Goal: Check status: Check status

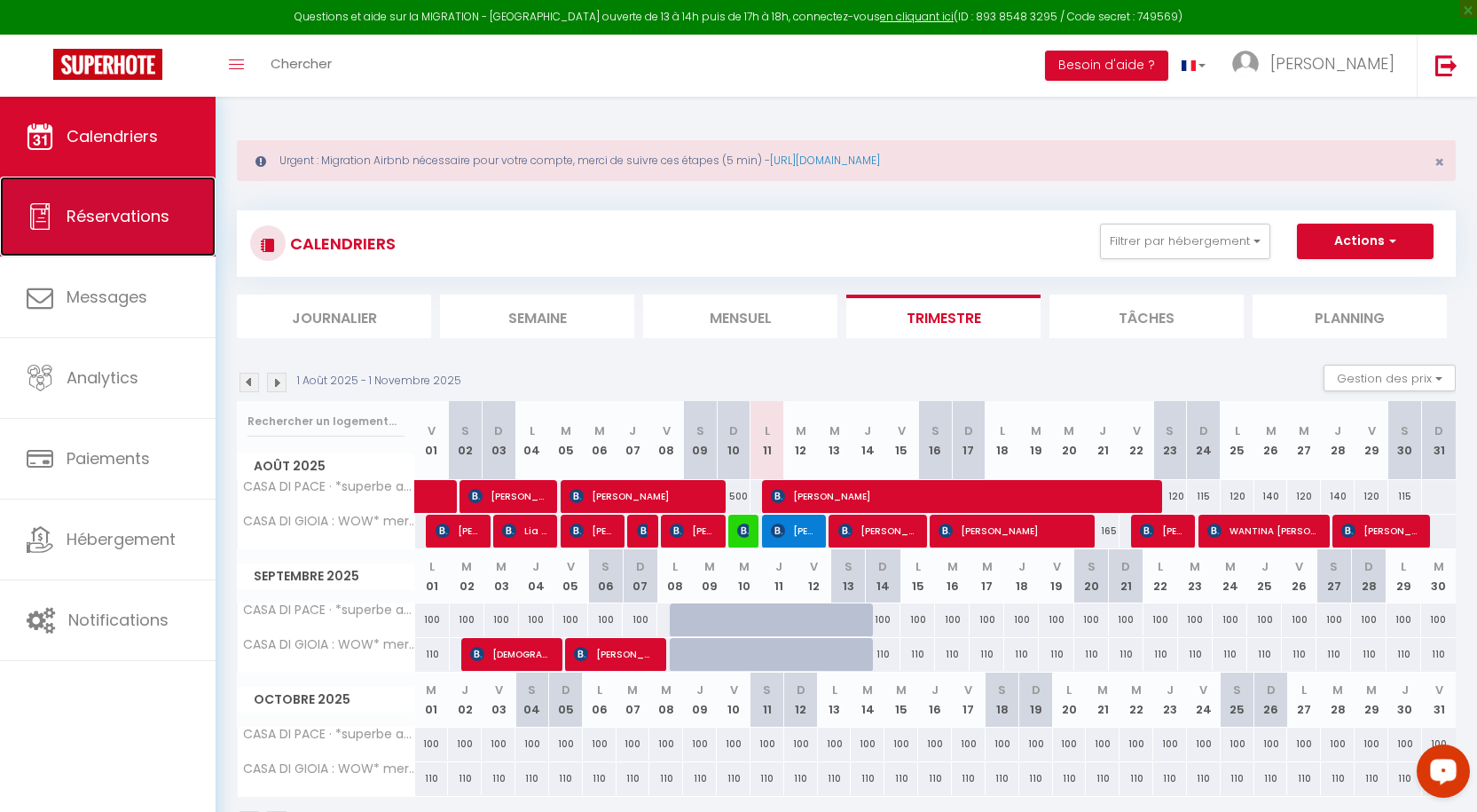
click at [141, 214] on span "Réservations" at bounding box center [118, 216] width 103 height 22
select select "not_cancelled"
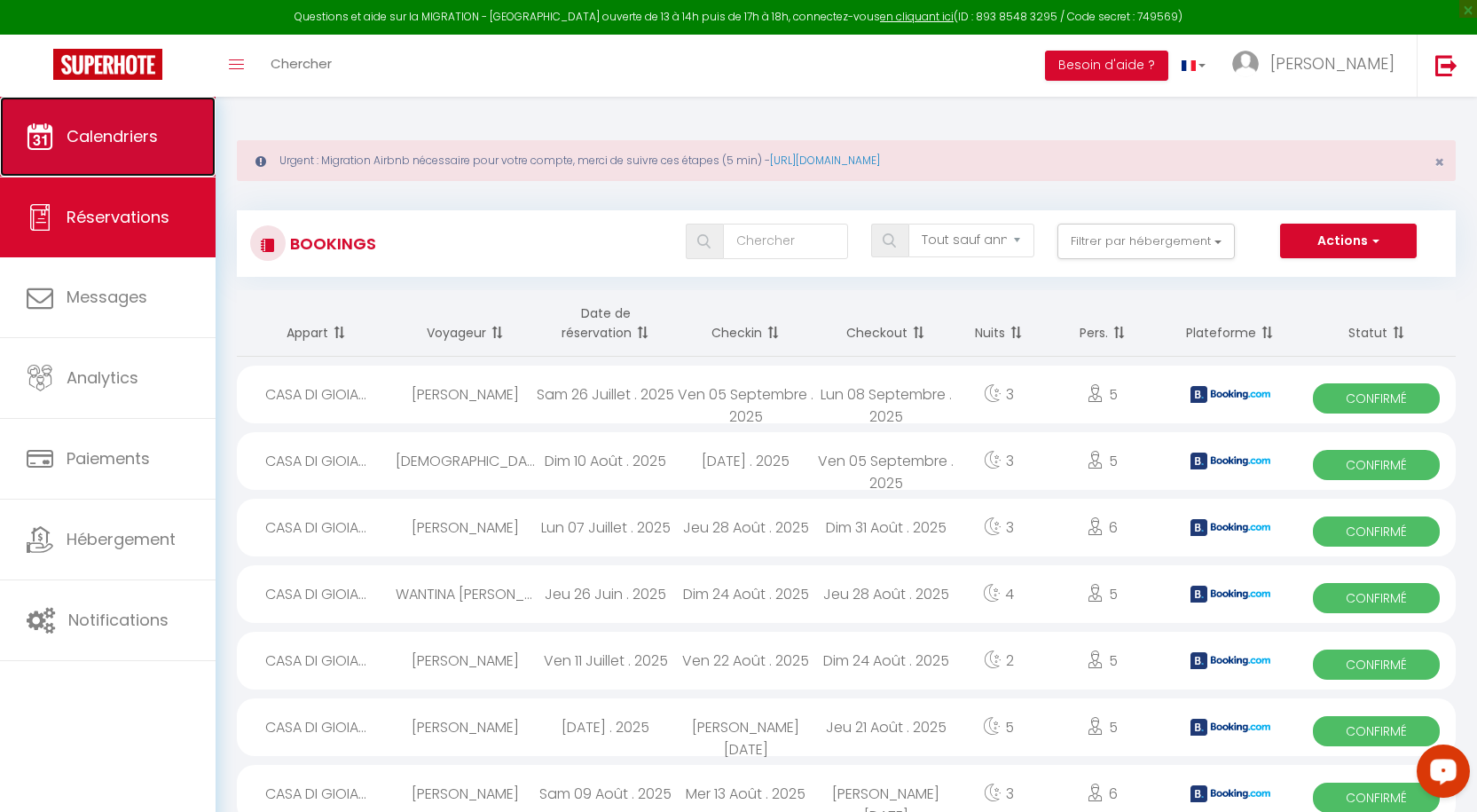
click at [121, 141] on span "Calendriers" at bounding box center [112, 135] width 91 height 22
